Goal: Information Seeking & Learning: Learn about a topic

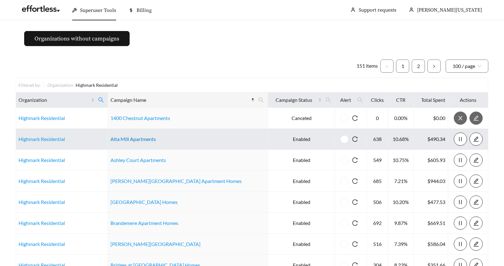
click at [141, 139] on link "Alta Mill Apartments" at bounding box center [132, 139] width 45 height 6
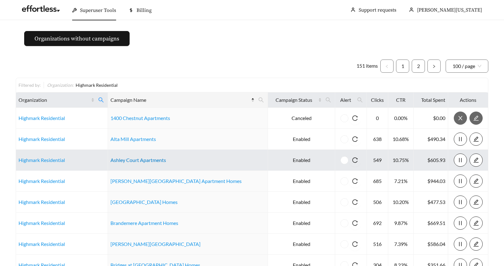
click at [135, 160] on link "Ashley Court Apartments" at bounding box center [137, 160] width 55 height 6
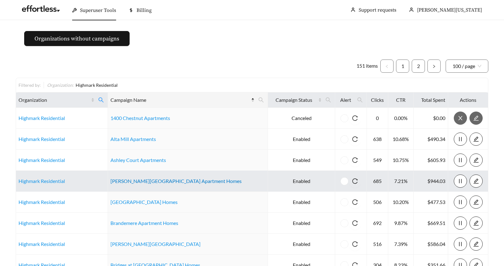
click at [152, 180] on link "Ashmore Bridge Estates Apartment Homes" at bounding box center [175, 181] width 131 height 6
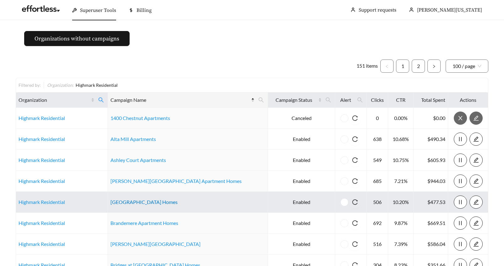
click at [148, 201] on link "Bradford Place Apartment Homes" at bounding box center [143, 202] width 67 height 6
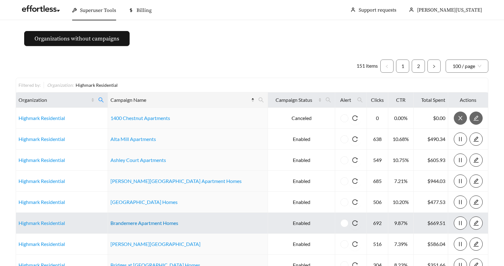
click at [149, 221] on link "Brandemere Apartment Homes" at bounding box center [144, 223] width 68 height 6
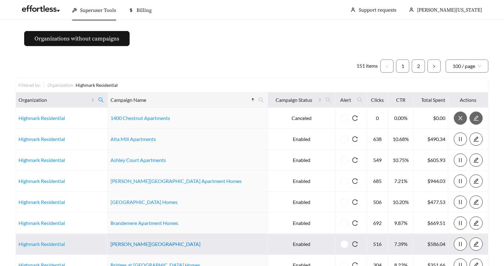
click at [150, 241] on link "Brandon Oaks Apartments" at bounding box center [155, 244] width 90 height 6
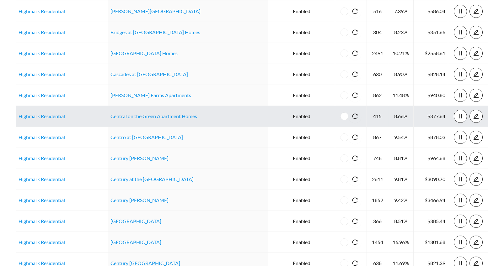
scroll to position [234, 0]
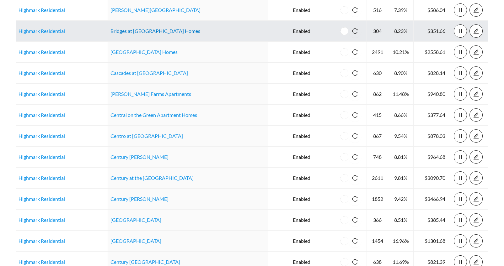
click at [131, 31] on link "Bridges at Mallard Creek Apartment Homes" at bounding box center [155, 31] width 90 height 6
click at [128, 31] on link "Bridges at Mallard Creek Apartment Homes" at bounding box center [155, 31] width 90 height 6
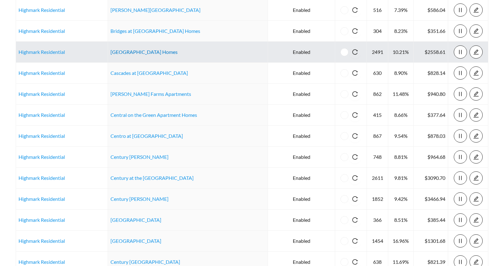
click at [123, 52] on link "Brook Valley Apartment Homes" at bounding box center [143, 52] width 67 height 6
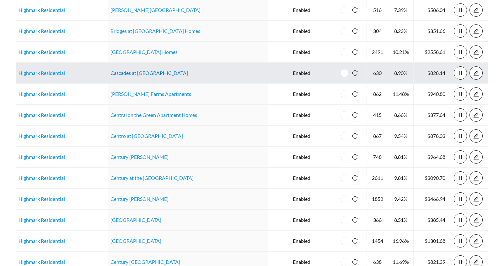
click at [136, 75] on link "Cascades at Northlake" at bounding box center [148, 73] width 77 height 6
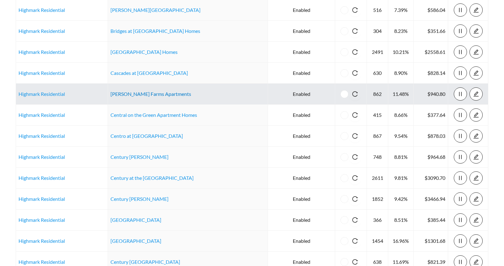
click at [132, 95] on link "Caveness Farms Apartments" at bounding box center [150, 94] width 81 height 6
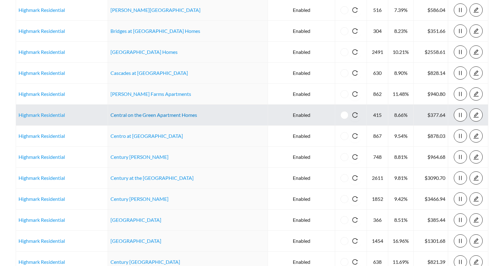
click at [158, 117] on link "Central on the Green Apartment Homes" at bounding box center [153, 115] width 87 height 6
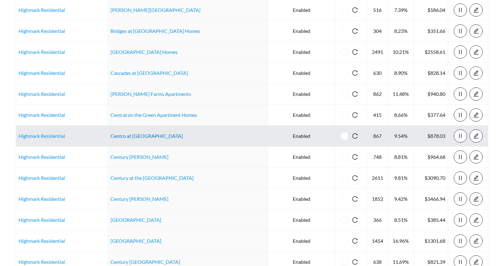
click at [154, 136] on link "Centro at Davie Apartments" at bounding box center [146, 136] width 72 height 6
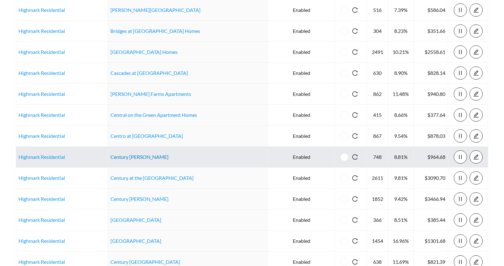
click at [155, 158] on link "Century Afton Ridge" at bounding box center [139, 157] width 58 height 6
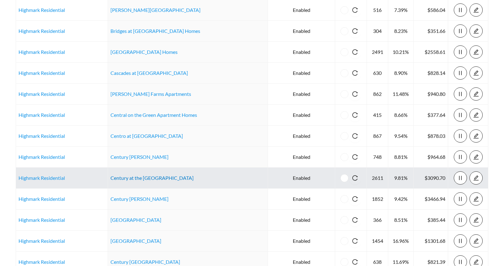
click at [154, 177] on link "Century at the Ballpark" at bounding box center [151, 178] width 83 height 6
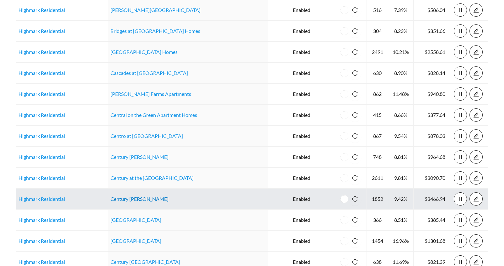
click at [150, 197] on link "Century Autumn Wood" at bounding box center [139, 199] width 58 height 6
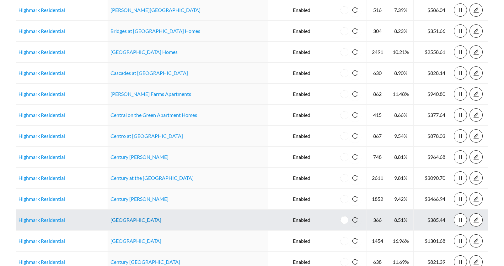
click at [140, 219] on link "Century Lakehouse" at bounding box center [135, 220] width 51 height 6
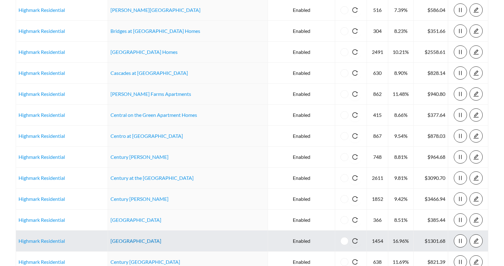
click at [144, 240] on link "Century Park Place" at bounding box center [135, 241] width 51 height 6
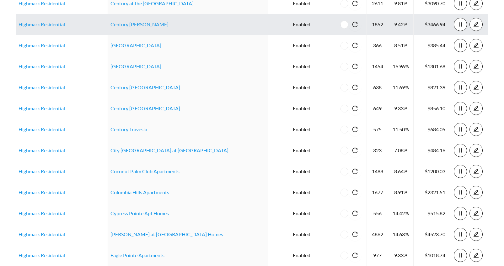
scroll to position [417, 0]
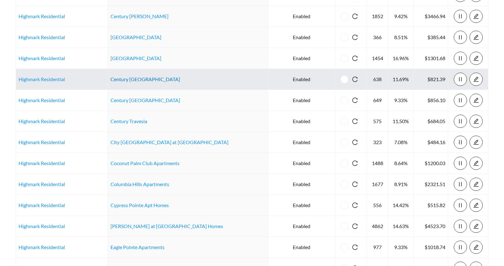
click at [139, 79] on link "Century Stone Hill North" at bounding box center [145, 79] width 70 height 6
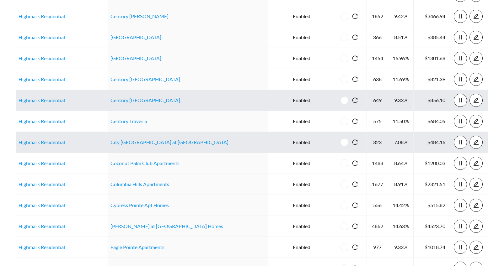
click at [143, 103] on td "Century Stone Hill South" at bounding box center [188, 100] width 160 height 21
click at [143, 102] on link "Century Stone Hill South" at bounding box center [145, 100] width 70 height 6
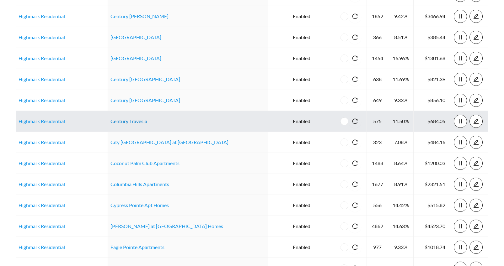
click at [127, 122] on link "Century Travesia" at bounding box center [128, 121] width 37 height 6
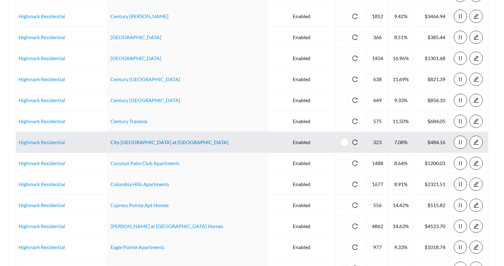
click at [160, 142] on link "City Parc II at West Oaks Apartments" at bounding box center [169, 142] width 118 height 6
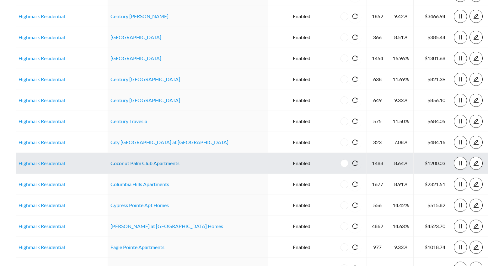
click at [159, 160] on link "Coconut Palm Club Apartments" at bounding box center [144, 163] width 69 height 6
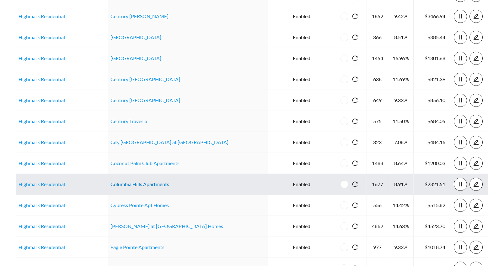
click at [154, 182] on link "Columbia Hills Apartments" at bounding box center [139, 184] width 59 height 6
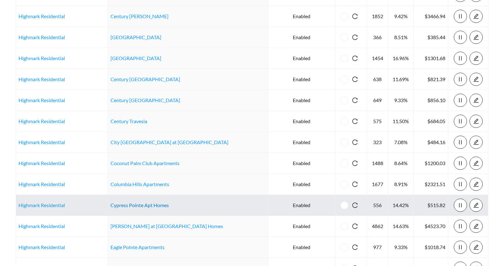
click at [131, 203] on link "Cypress Pointe Apt Homes" at bounding box center [139, 205] width 58 height 6
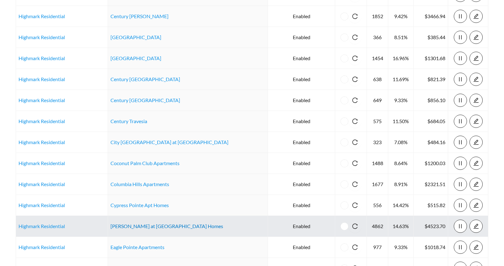
click at [123, 227] on link "Durant at Sugarloaf Apartment Homes" at bounding box center [166, 226] width 113 height 6
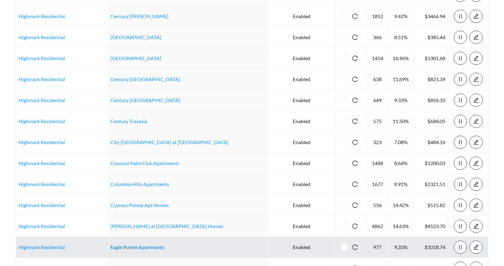
click at [124, 245] on link "Eagle Pointe Apartments" at bounding box center [137, 247] width 54 height 6
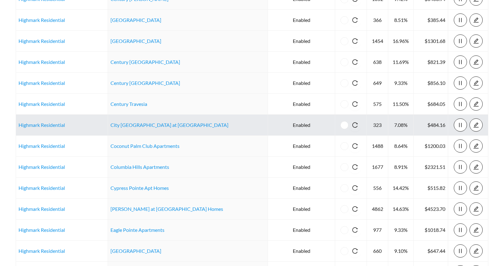
scroll to position [481, 0]
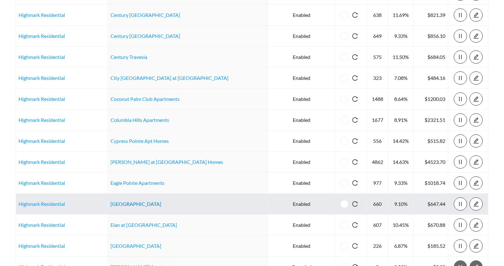
click at [139, 204] on link "Eastchester Ridge" at bounding box center [135, 204] width 51 height 6
